Goal: Book appointment/travel/reservation

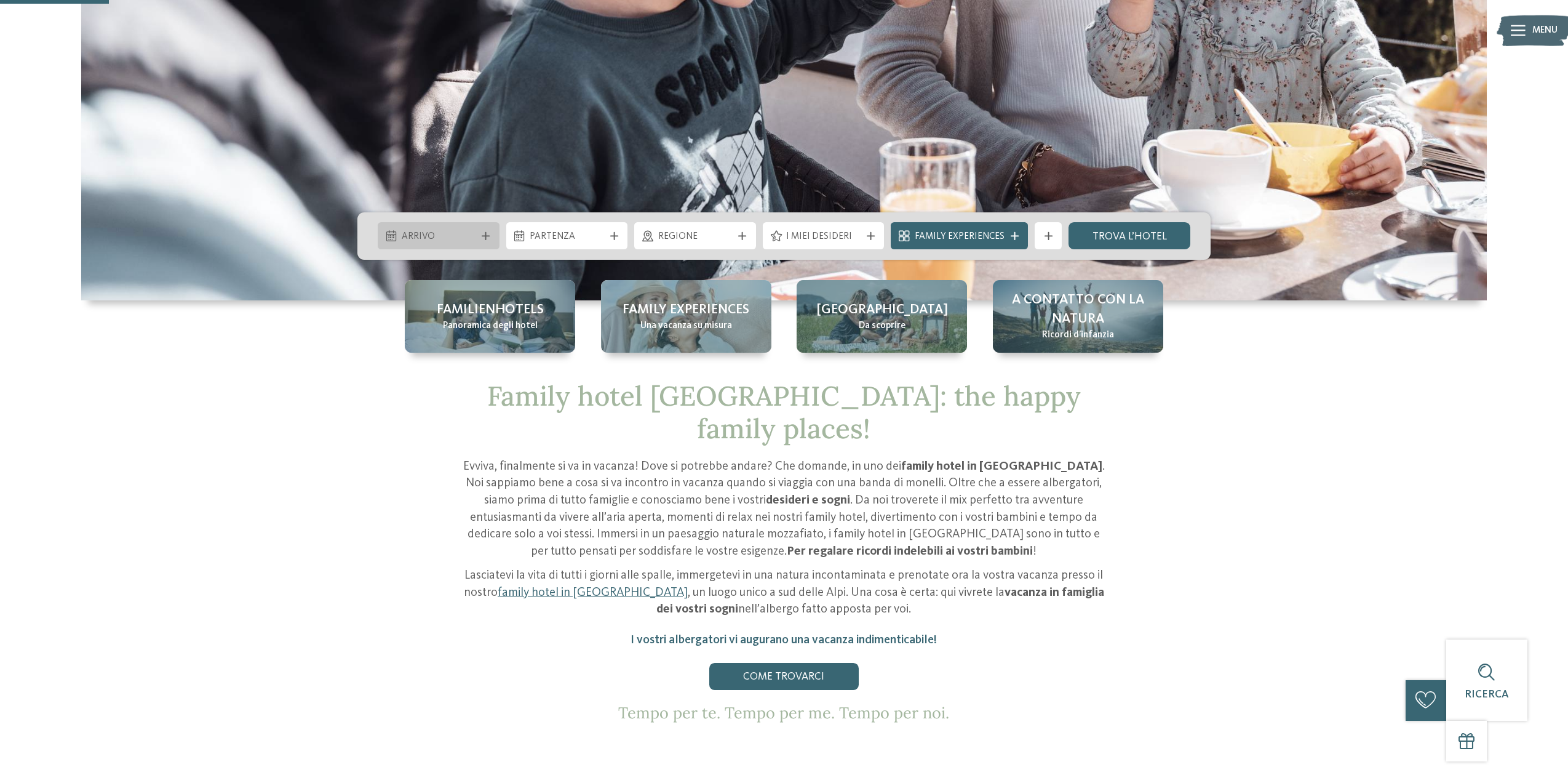
scroll to position [441, 0]
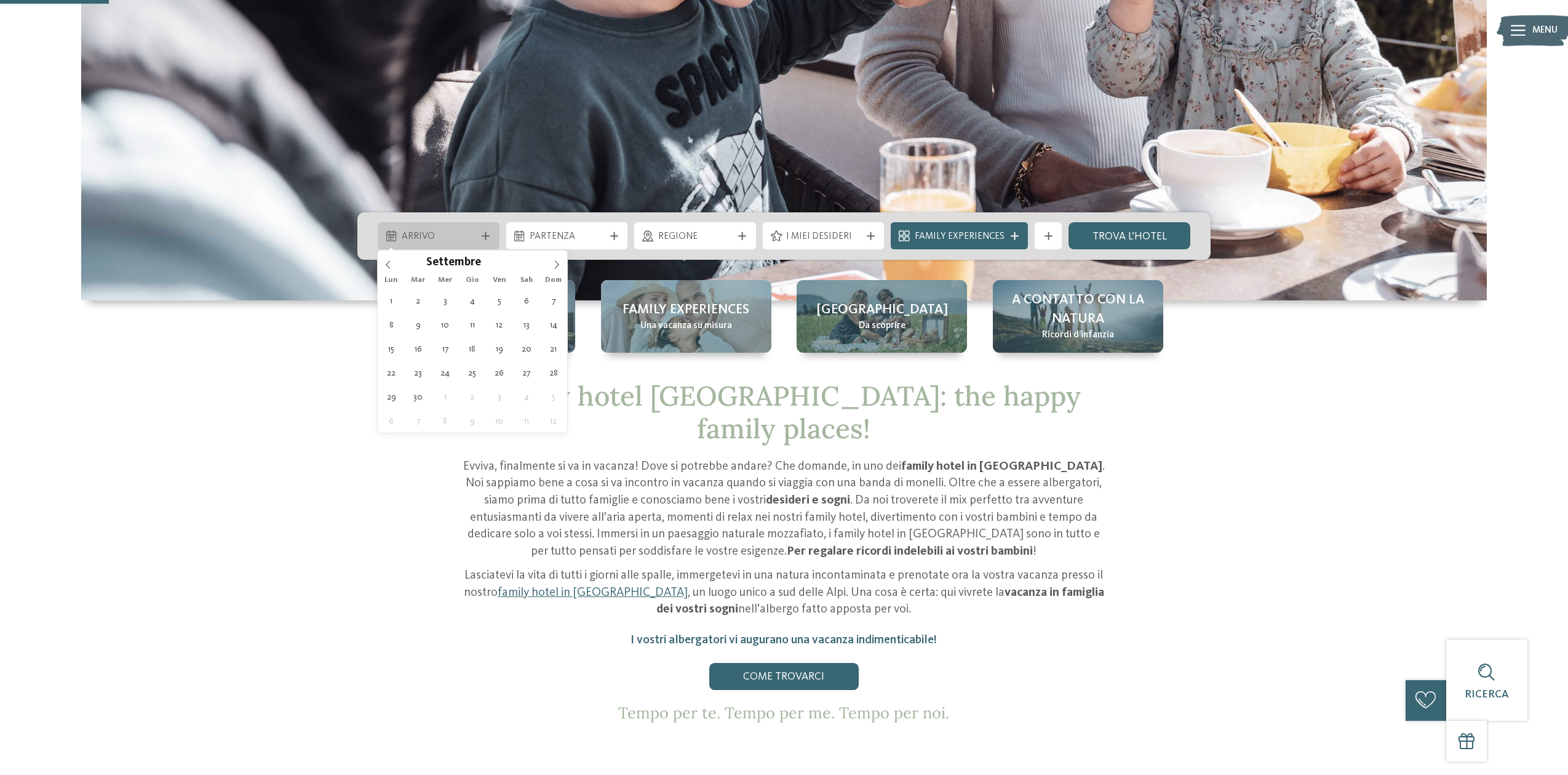
click at [447, 235] on span "Arrivo" at bounding box center [439, 237] width 75 height 13
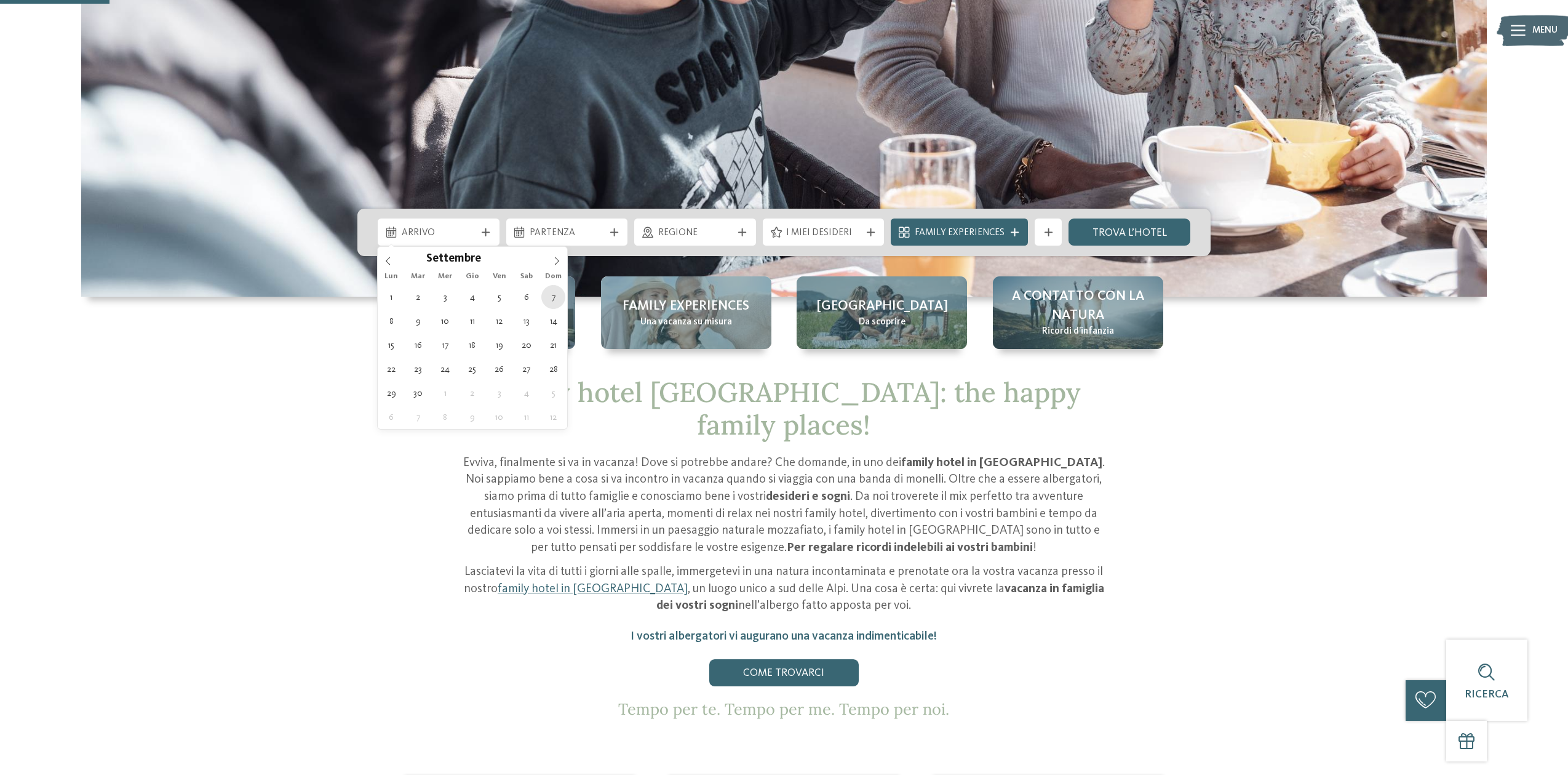
scroll to position [0, 0]
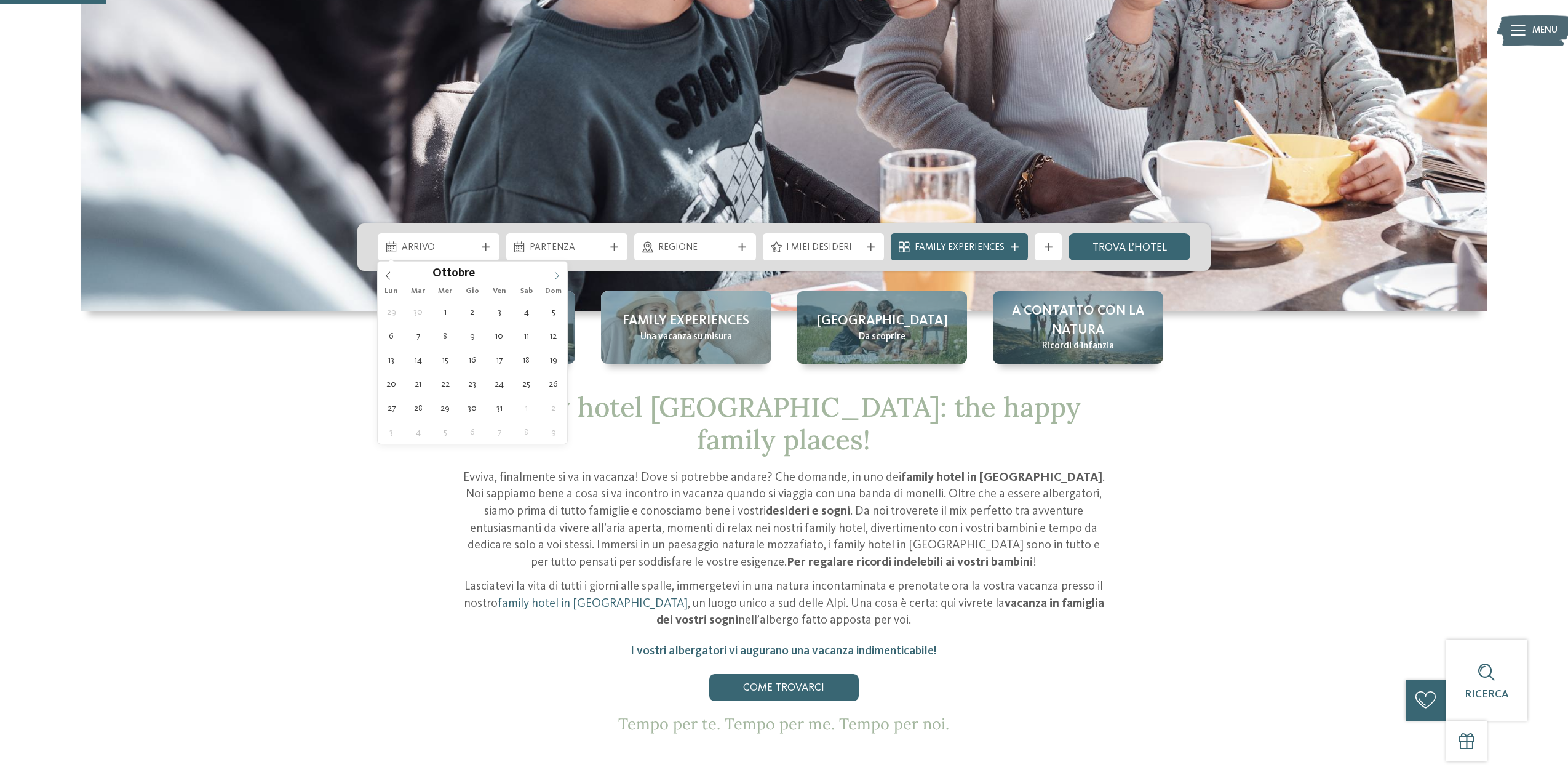
drag, startPoint x: 556, startPoint y: 261, endPoint x: 555, endPoint y: 271, distance: 10.0
click at [556, 261] on span at bounding box center [557, 271] width 21 height 21
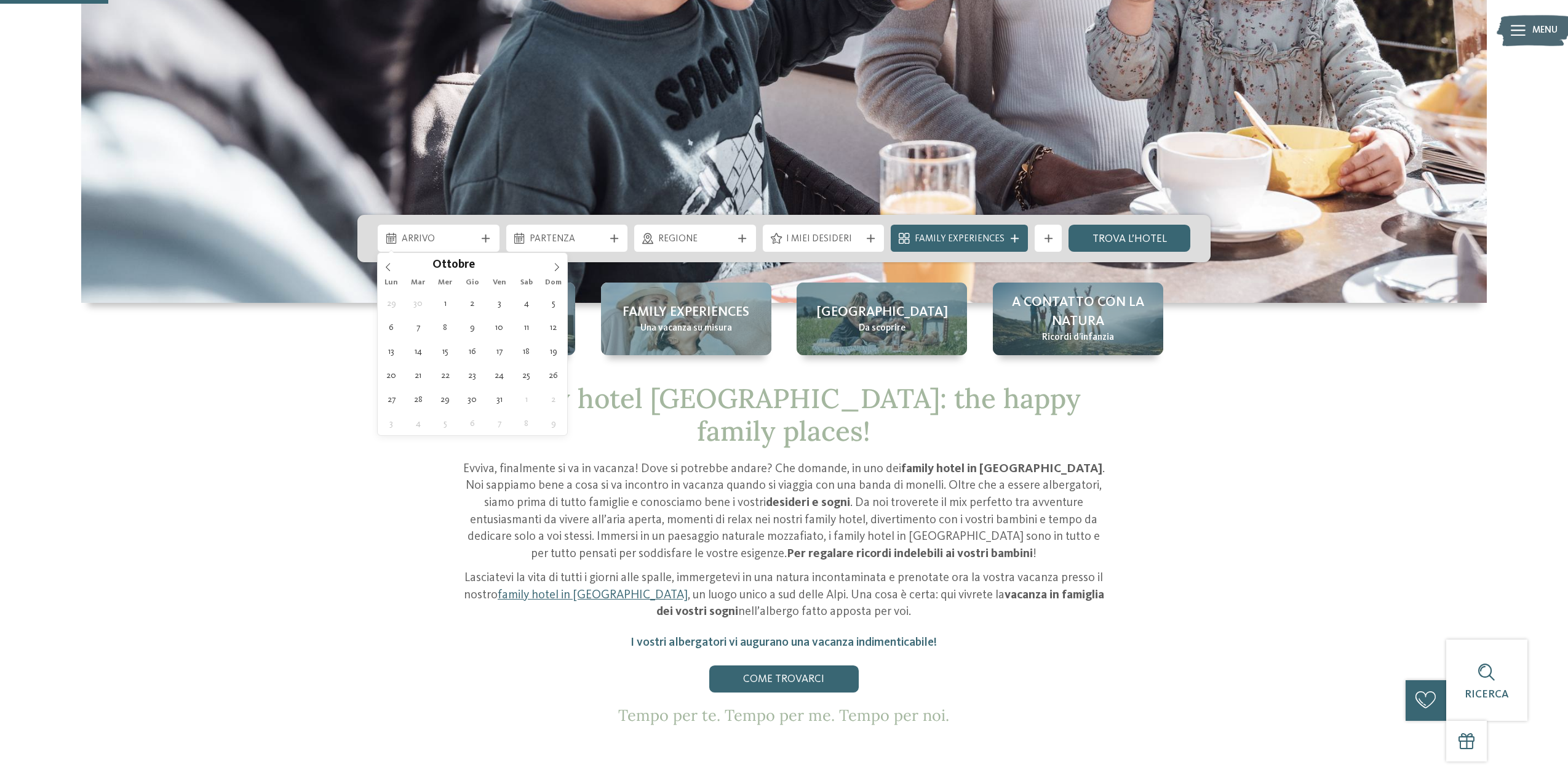
scroll to position [440, 0]
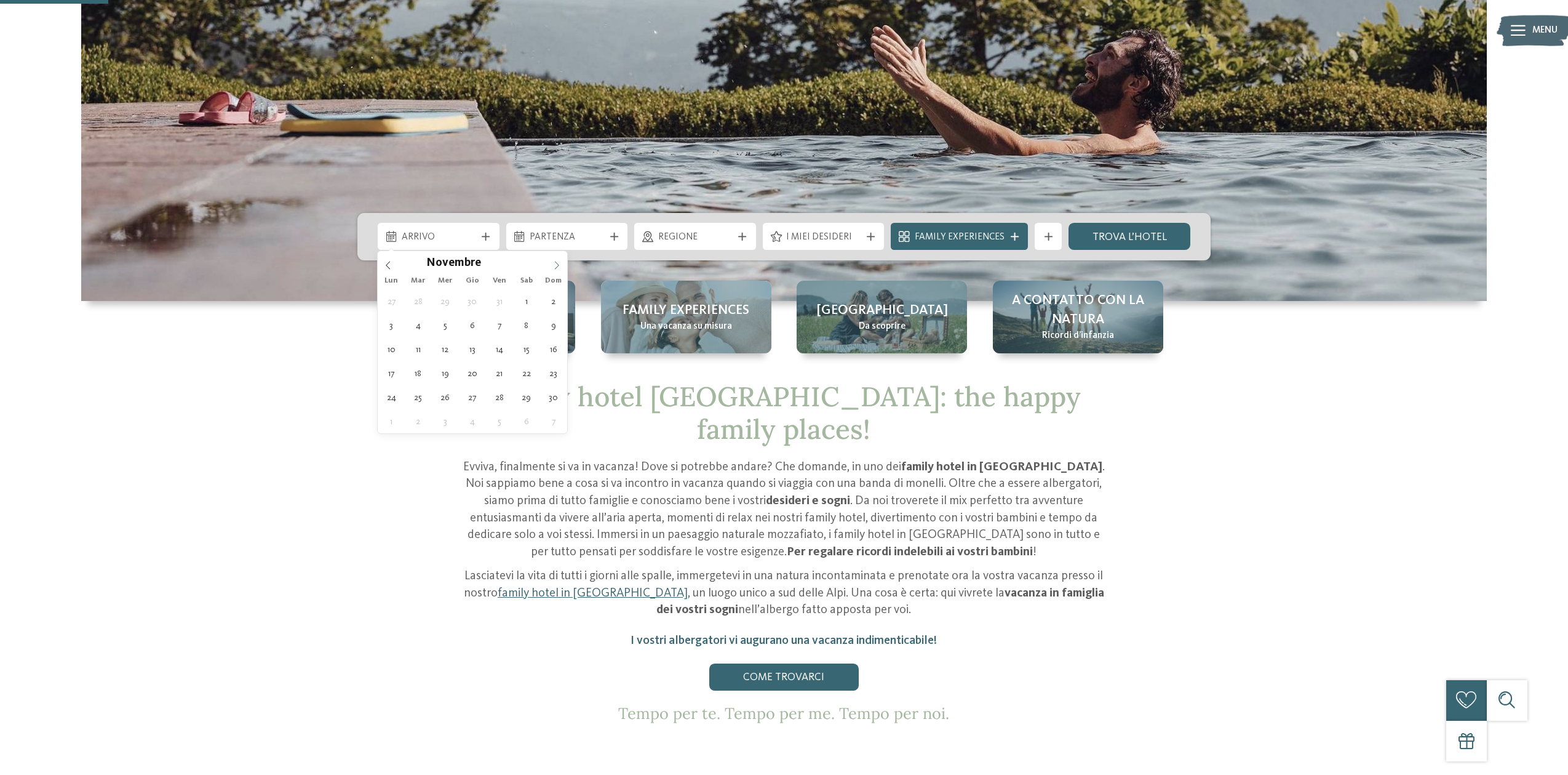
click at [557, 267] on icon at bounding box center [557, 265] width 4 height 8
click at [557, 267] on icon at bounding box center [556, 264] width 9 height 9
type div "[DATE]"
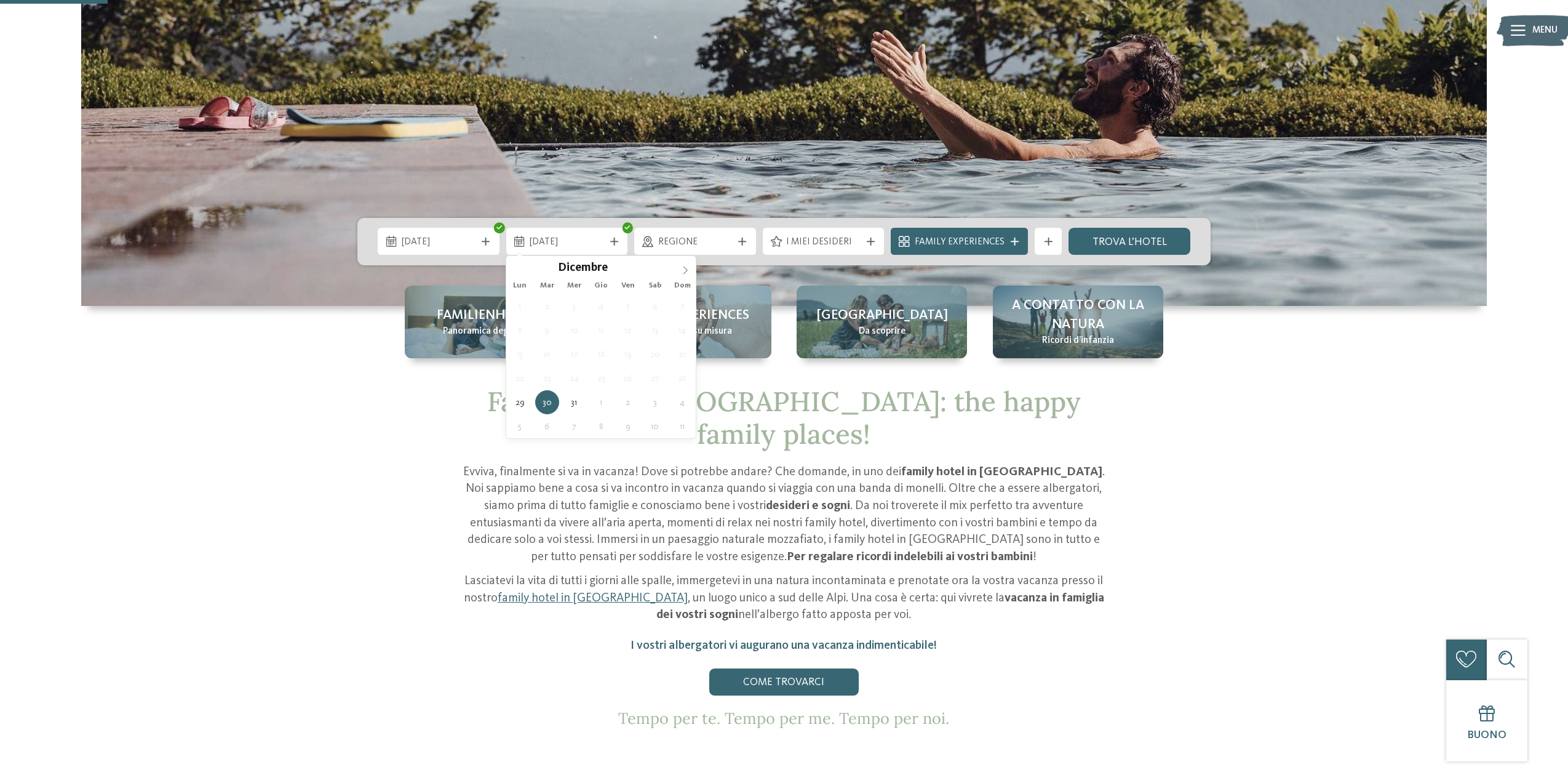
scroll to position [434, 0]
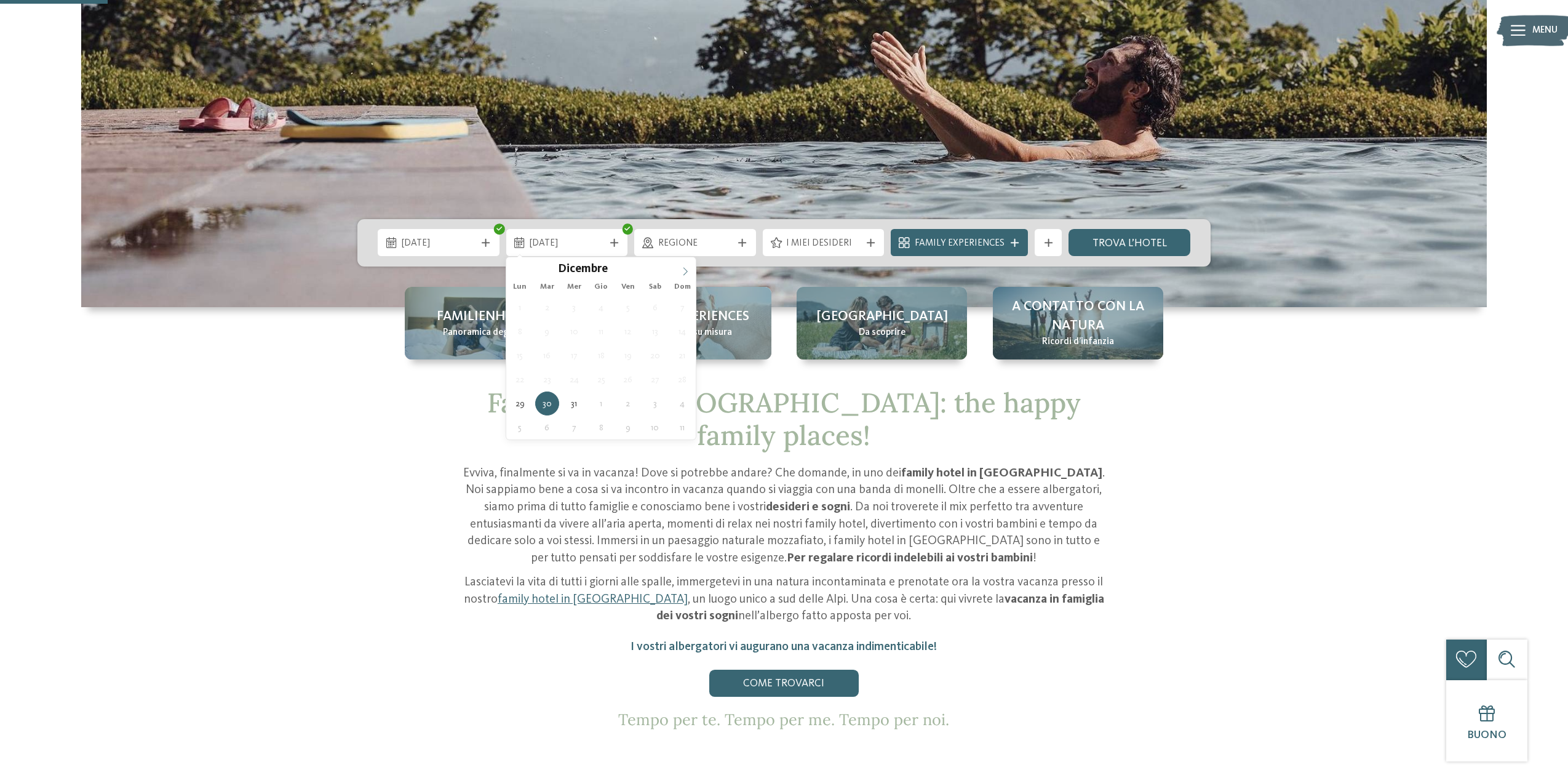
type input "****"
click at [686, 267] on icon at bounding box center [685, 271] width 9 height 9
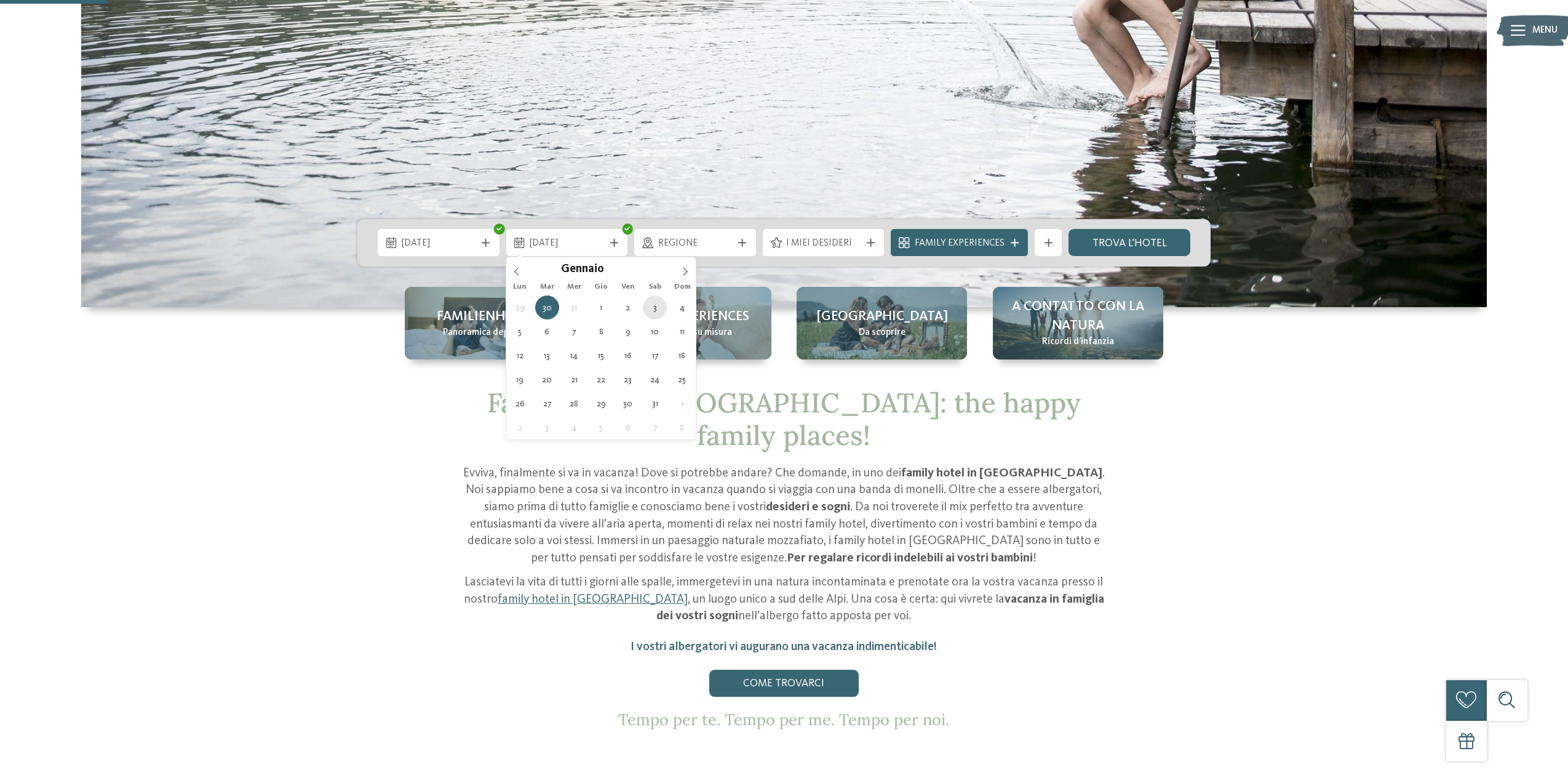
scroll to position [432, 0]
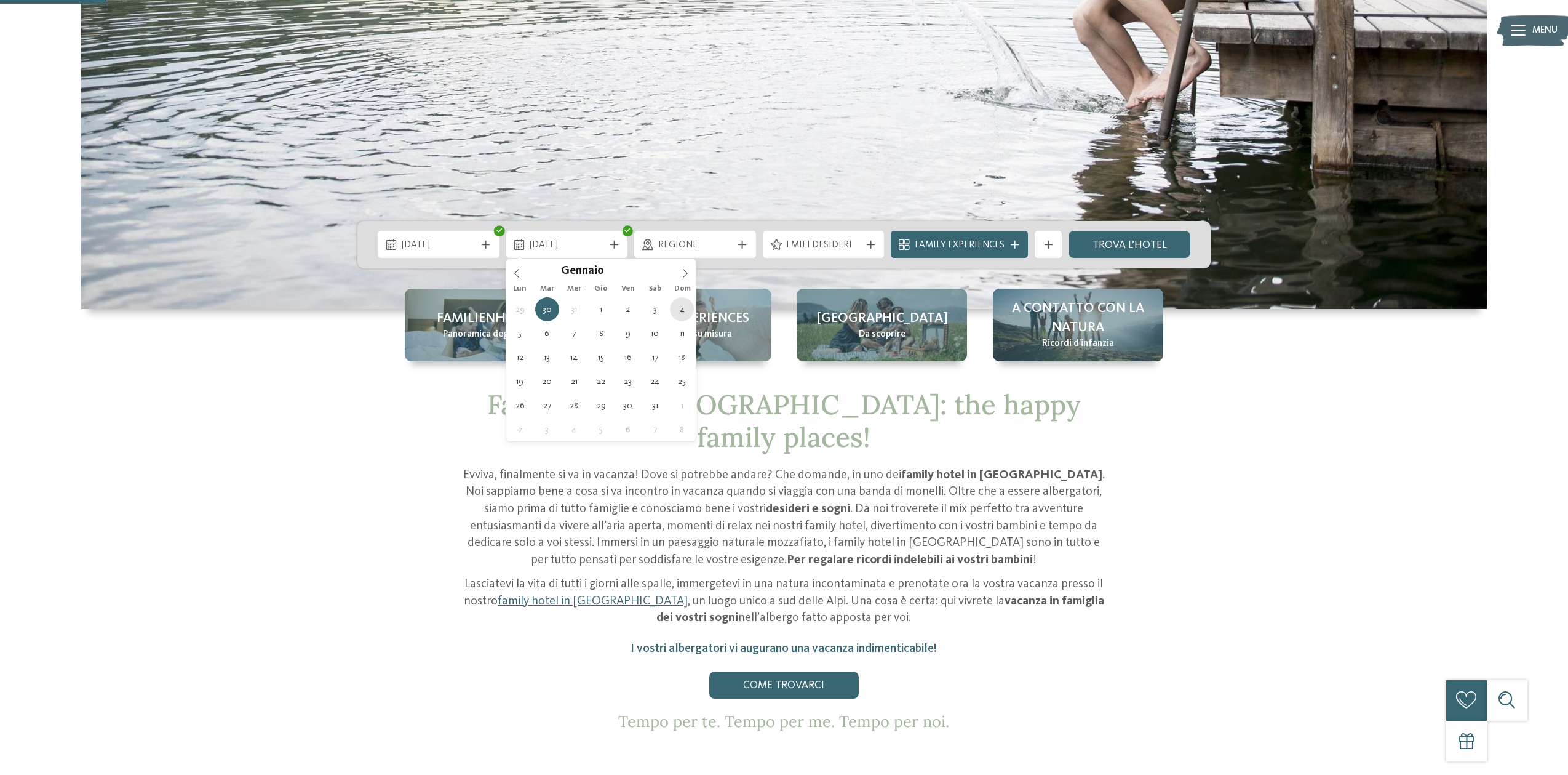
type div "[DATE]"
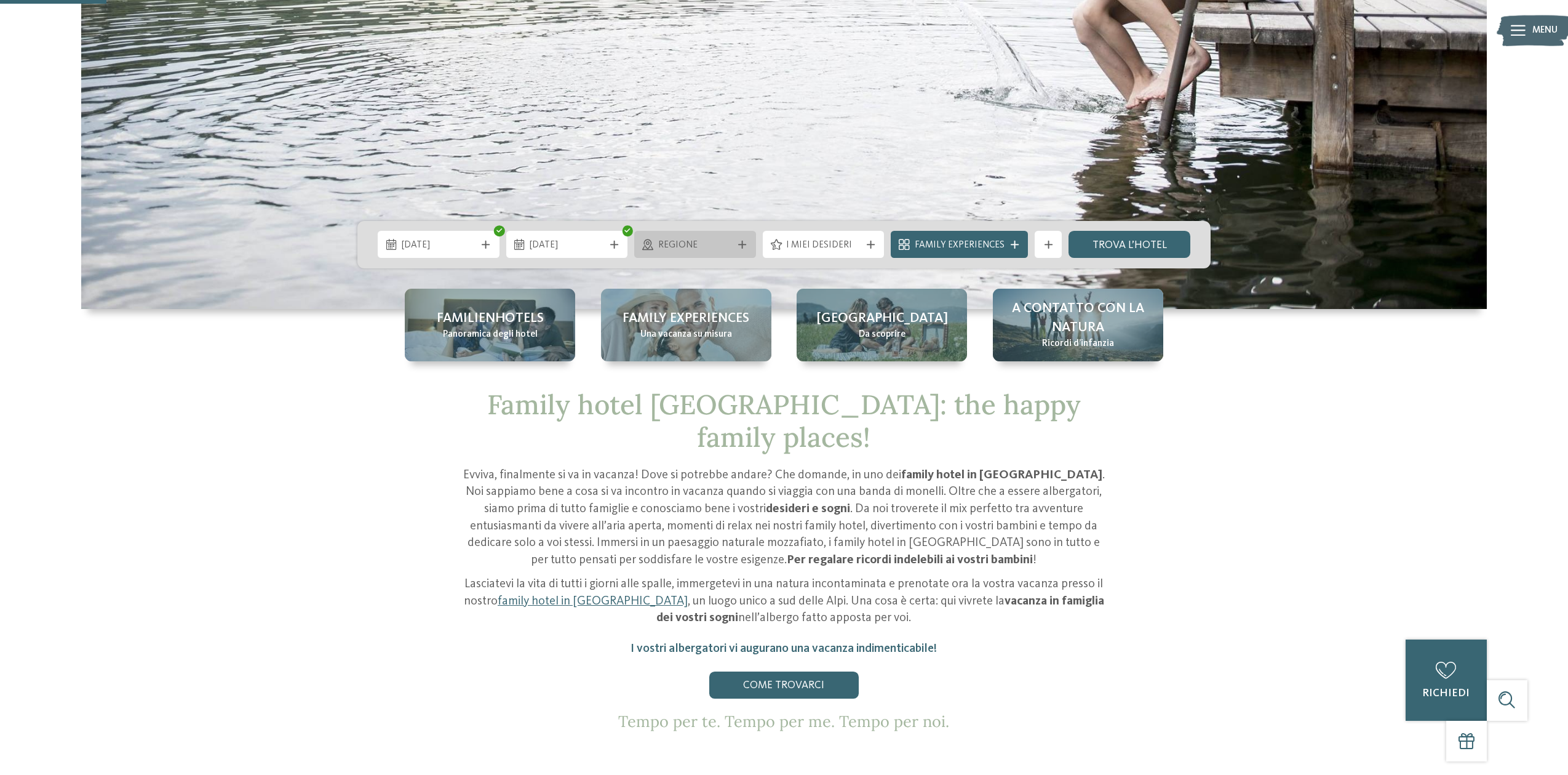
click at [697, 243] on span "Regione" at bounding box center [695, 245] width 75 height 13
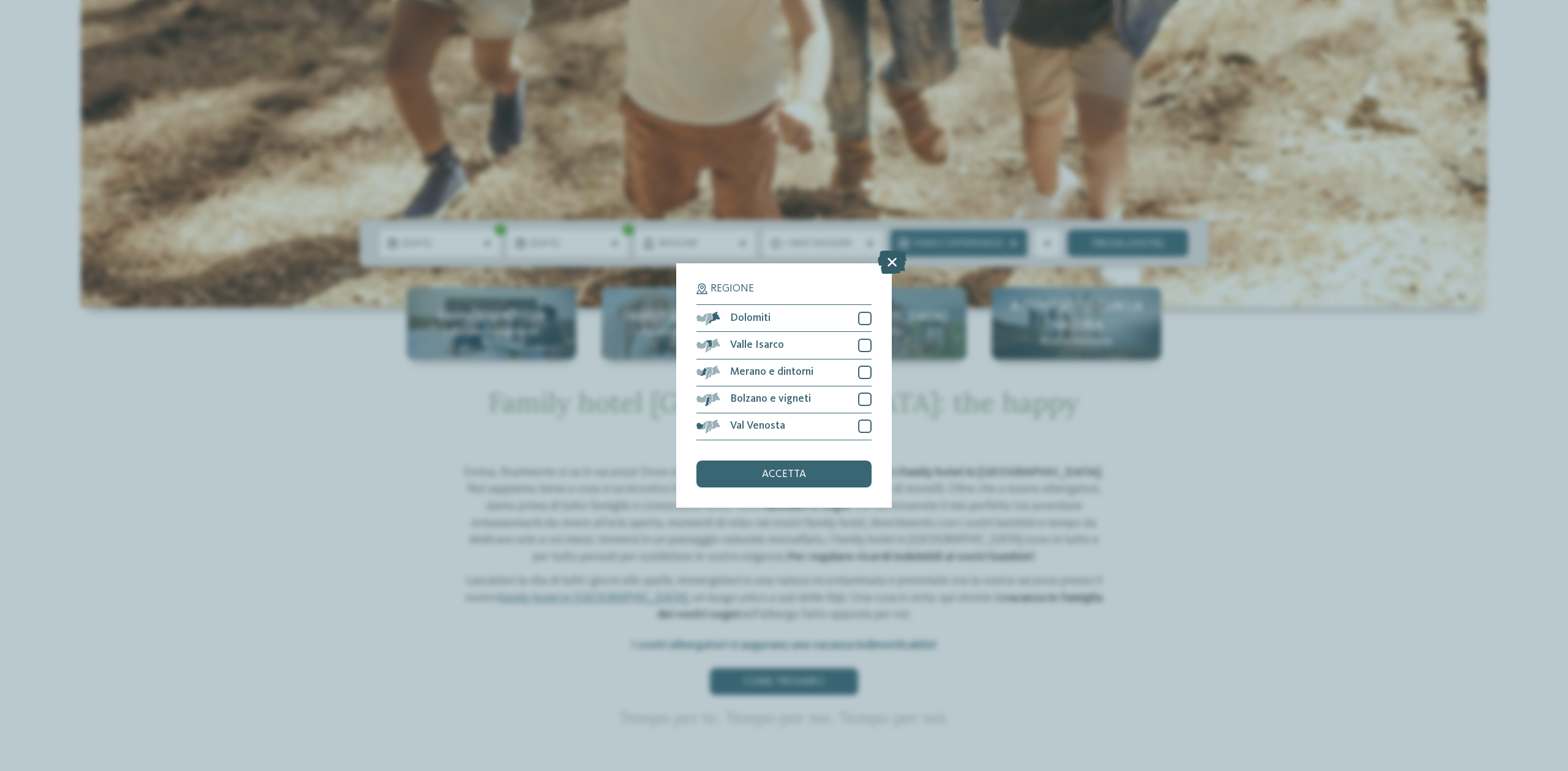
click at [887, 251] on icon at bounding box center [892, 263] width 29 height 23
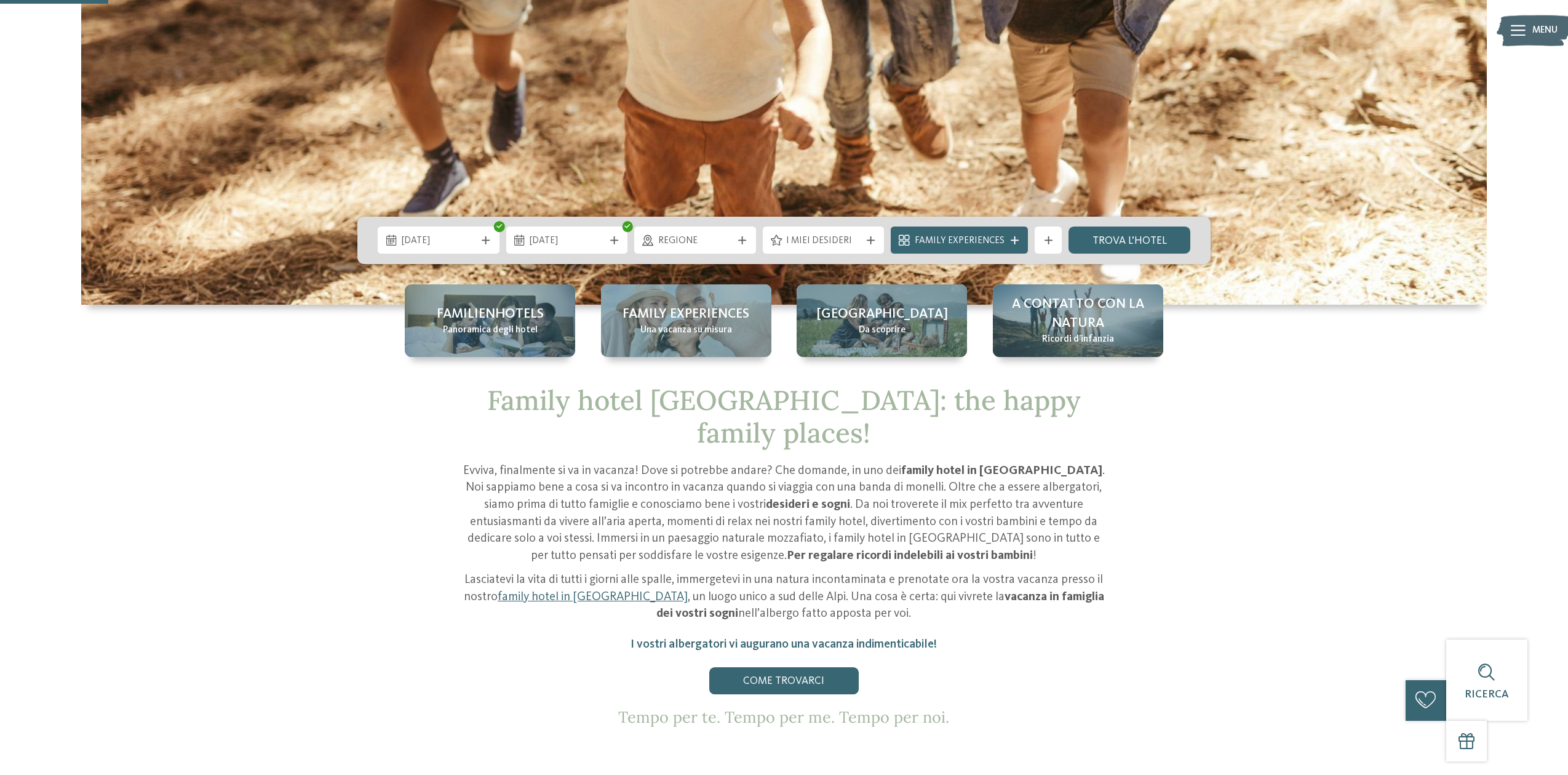
scroll to position [434, 1]
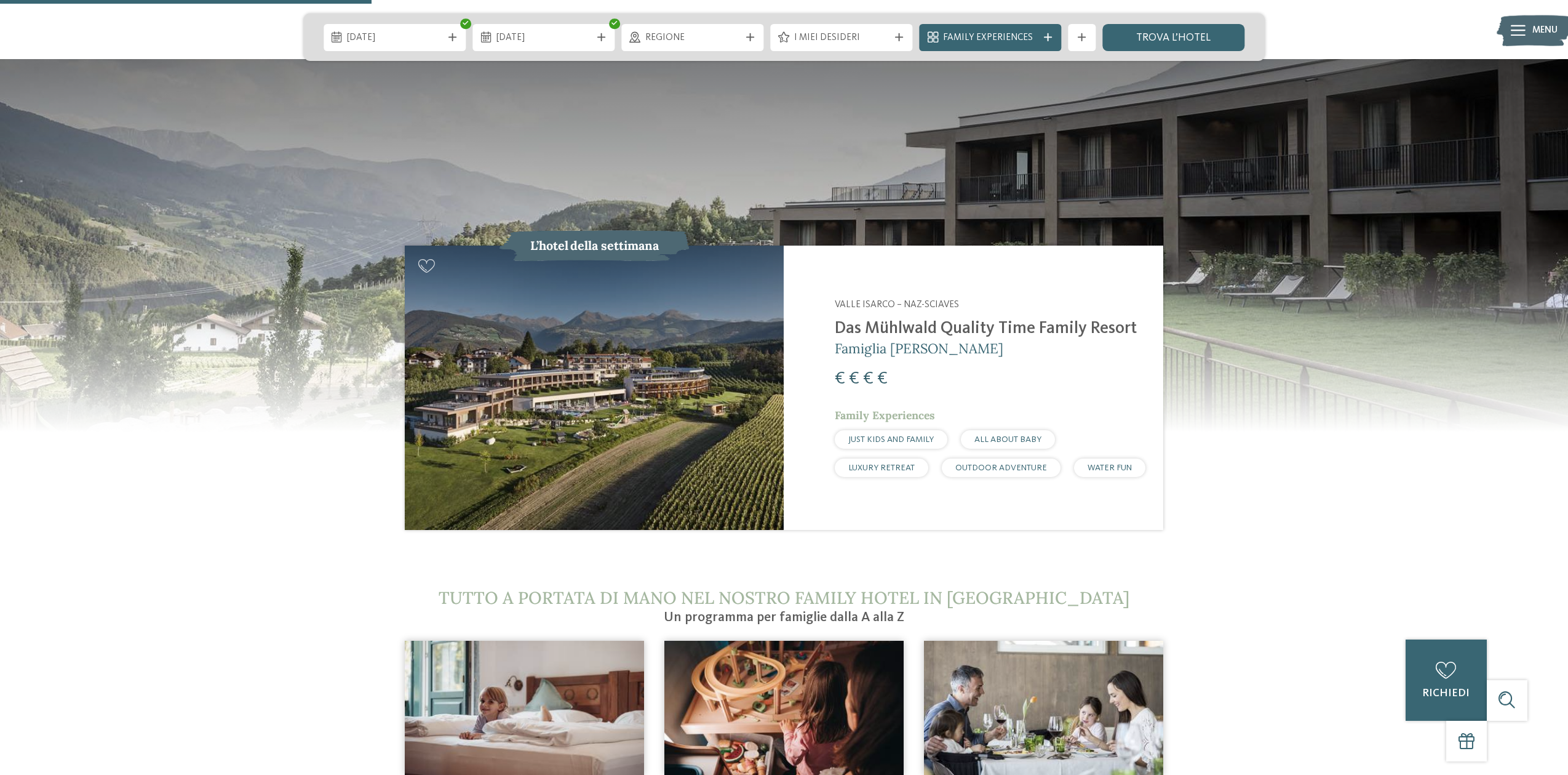
scroll to position [1512, 0]
